Goal: Check status: Check status

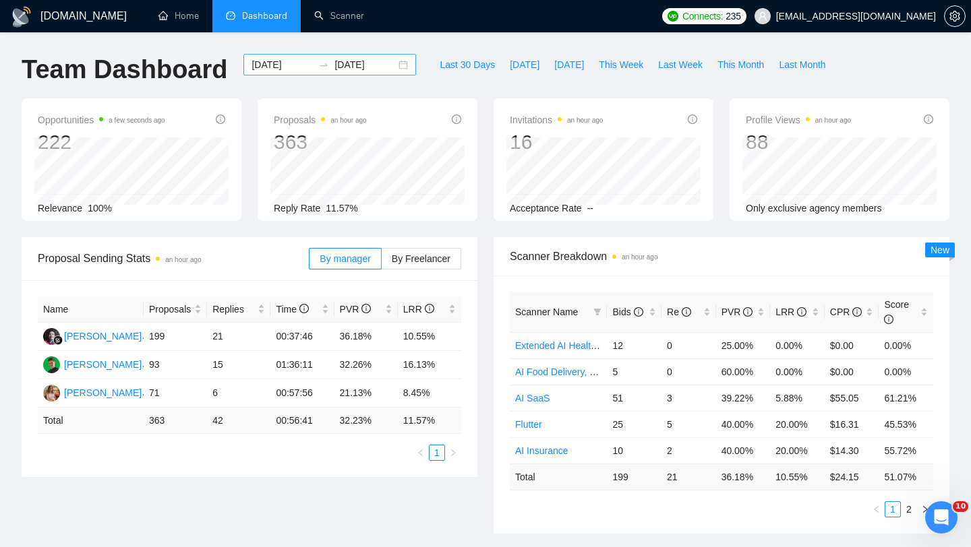
click at [392, 69] on div "[DATE] [DATE]" at bounding box center [329, 65] width 173 height 22
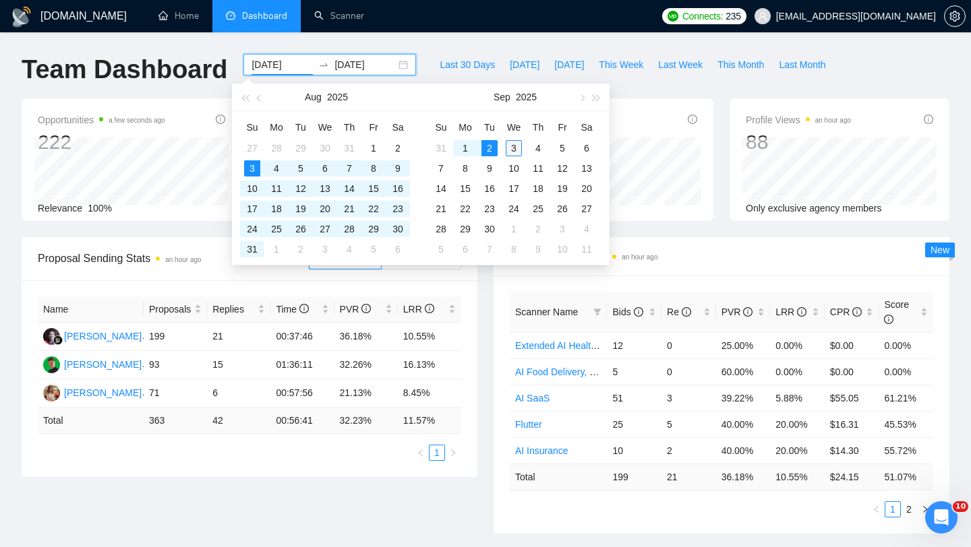
type input "[DATE]"
click at [516, 148] on div "3" at bounding box center [513, 148] width 16 height 16
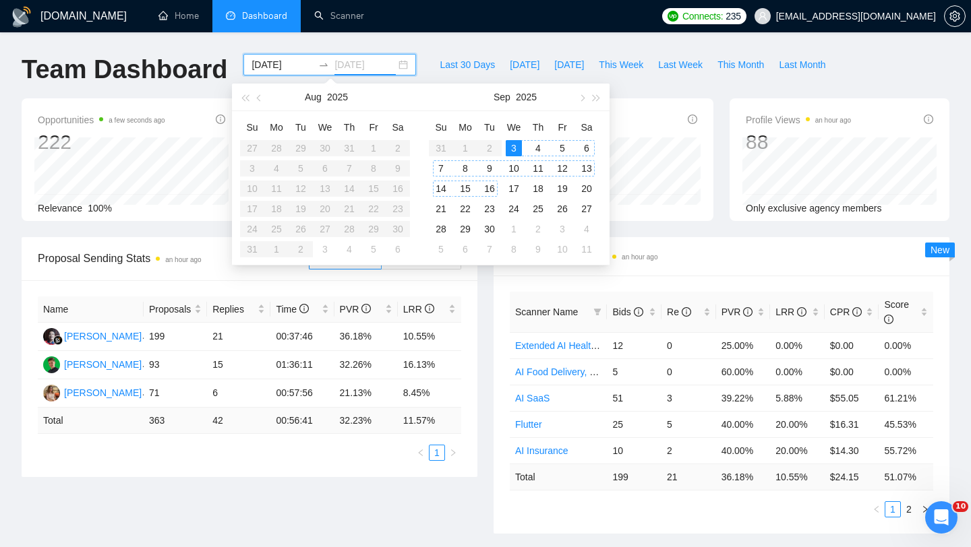
type input "[DATE]"
click at [480, 373] on div "Proposal Sending Stats an hour ago By manager By Freelancer Name Proposals Repl…" at bounding box center [249, 357] width 472 height 240
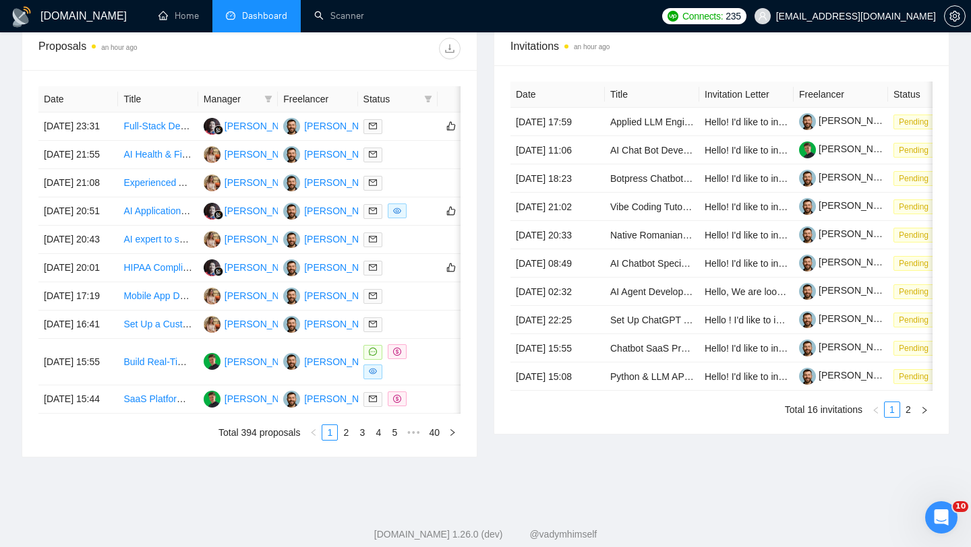
scroll to position [669, 0]
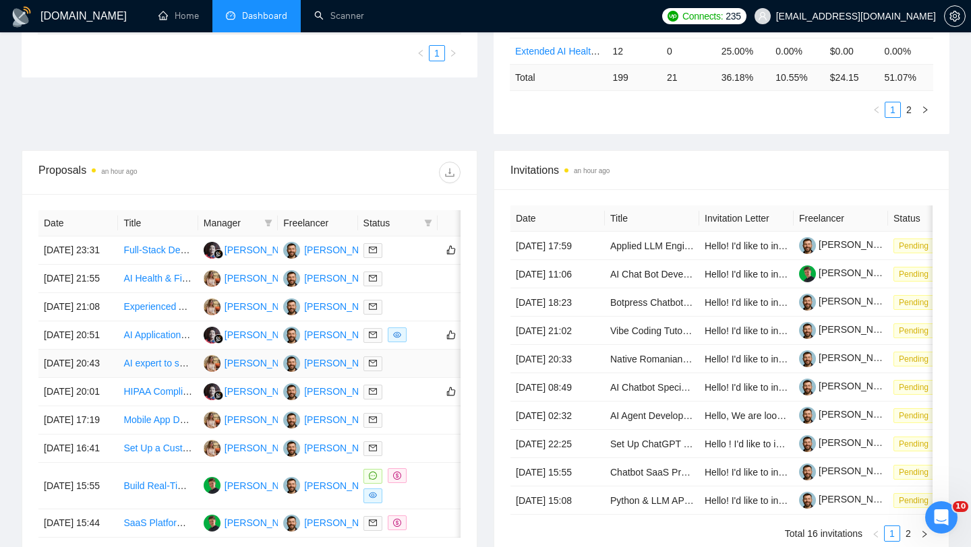
scroll to position [11, 0]
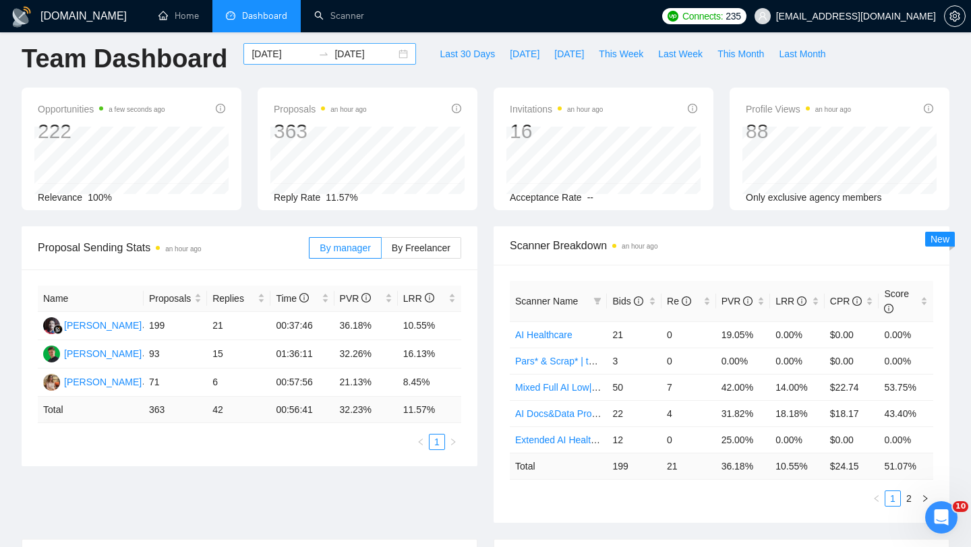
click at [392, 56] on div "[DATE] [DATE]" at bounding box center [329, 54] width 173 height 22
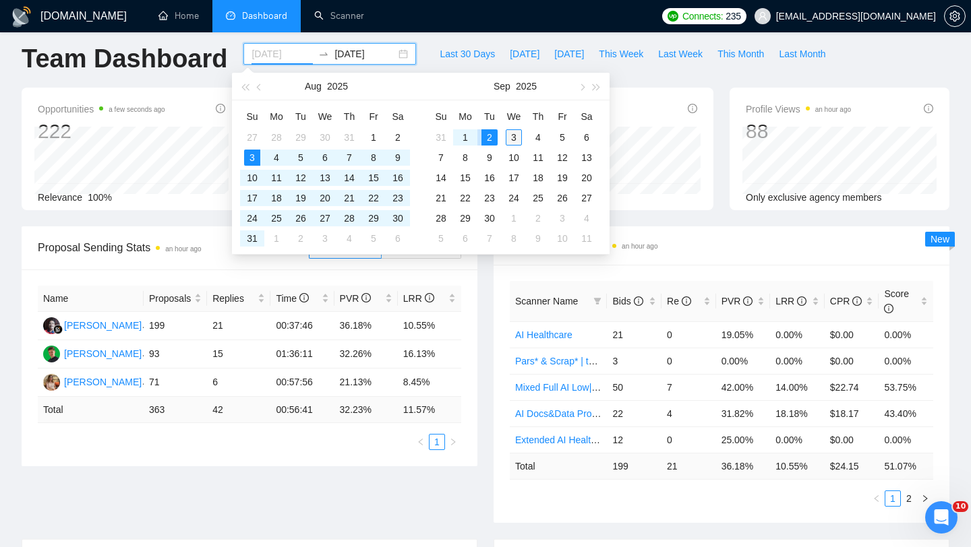
type input "[DATE]"
click at [514, 135] on div "3" at bounding box center [513, 137] width 16 height 16
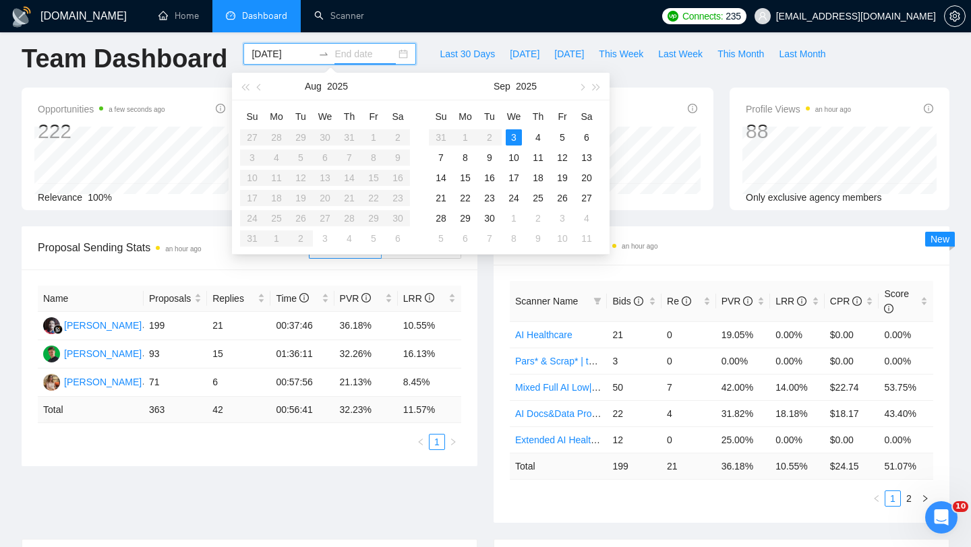
type input "[DATE]"
click at [466, 318] on div "Name Proposals Replies Time PVR LRR Syahrowi Syahrowi 199 21 00:37:46 36.18% 10…" at bounding box center [250, 368] width 456 height 197
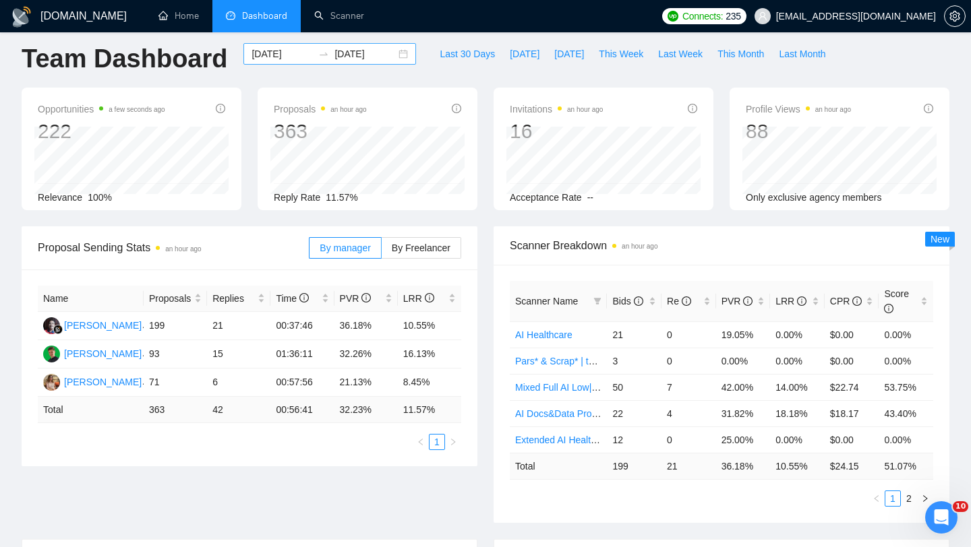
click at [392, 55] on div "[DATE] [DATE]" at bounding box center [329, 54] width 173 height 22
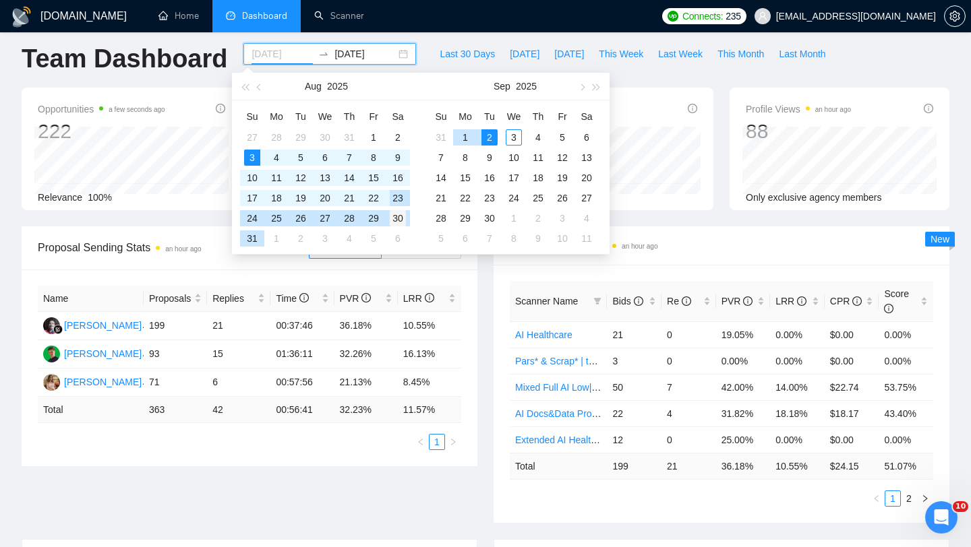
type input "2025-08-30"
click at [400, 215] on div "30" at bounding box center [398, 218] width 16 height 16
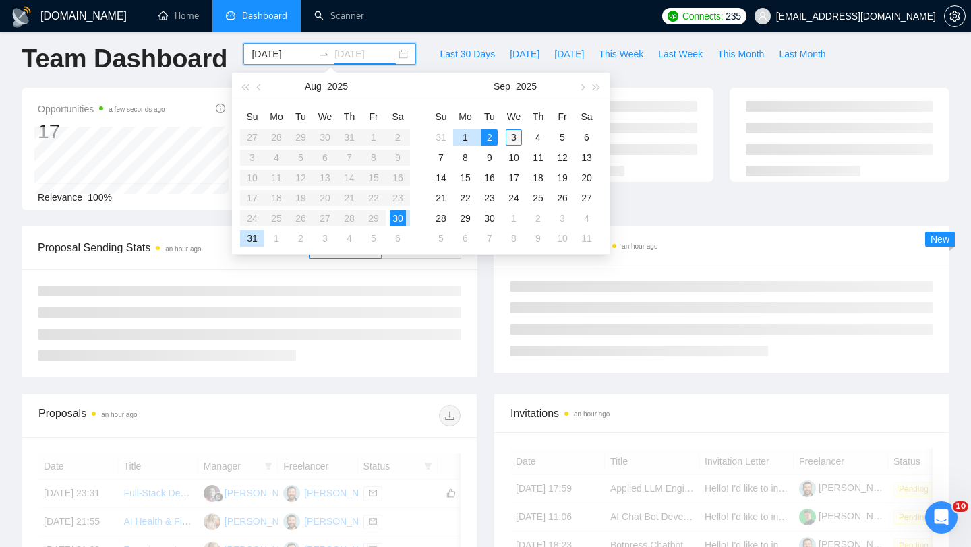
type input "[DATE]"
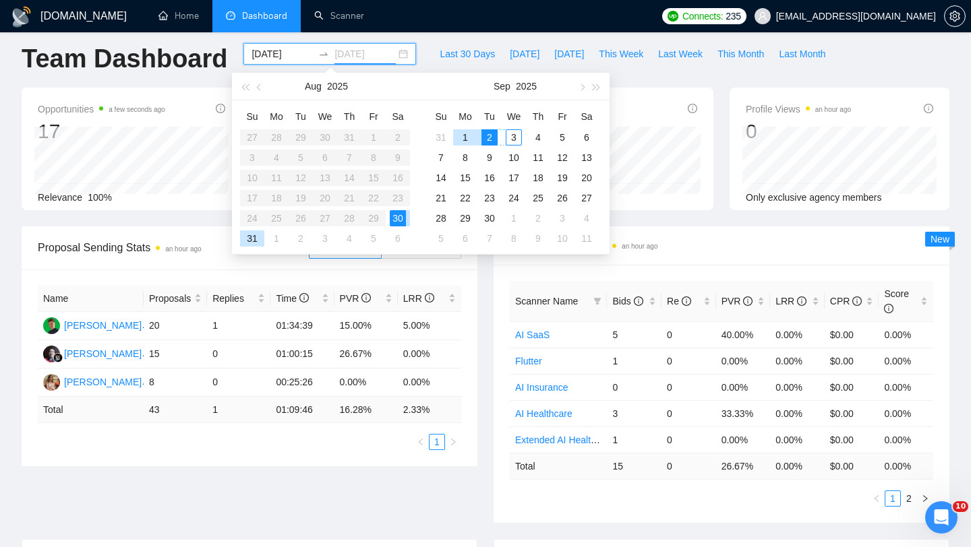
click at [510, 141] on div "3" at bounding box center [513, 137] width 16 height 16
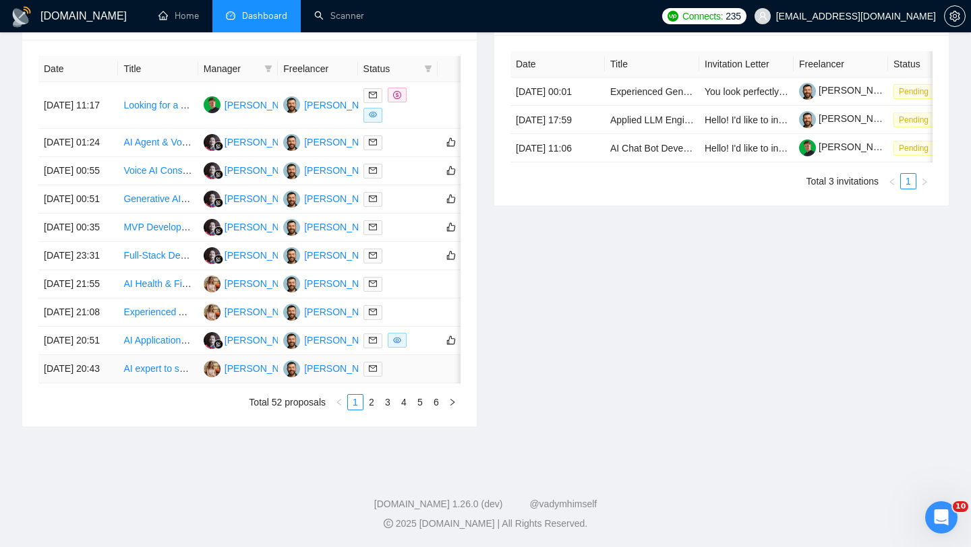
scroll to position [568, 0]
